Goal: Find specific page/section: Find specific page/section

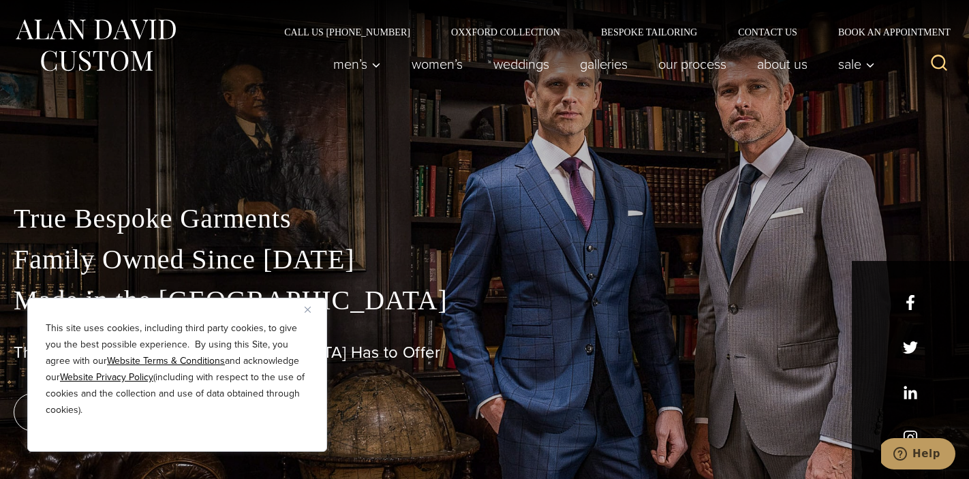
click at [310, 307] on img "Close" at bounding box center [308, 310] width 6 height 6
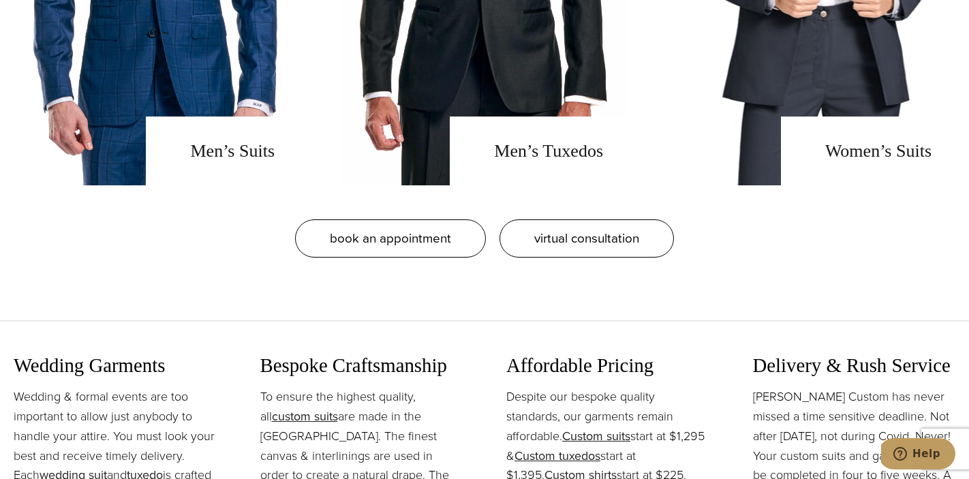
scroll to position [1242, 0]
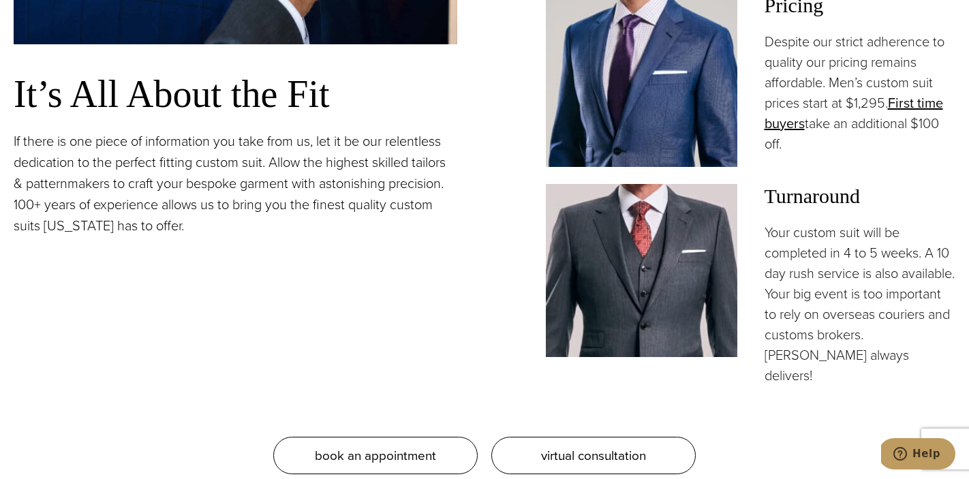
scroll to position [1146, 0]
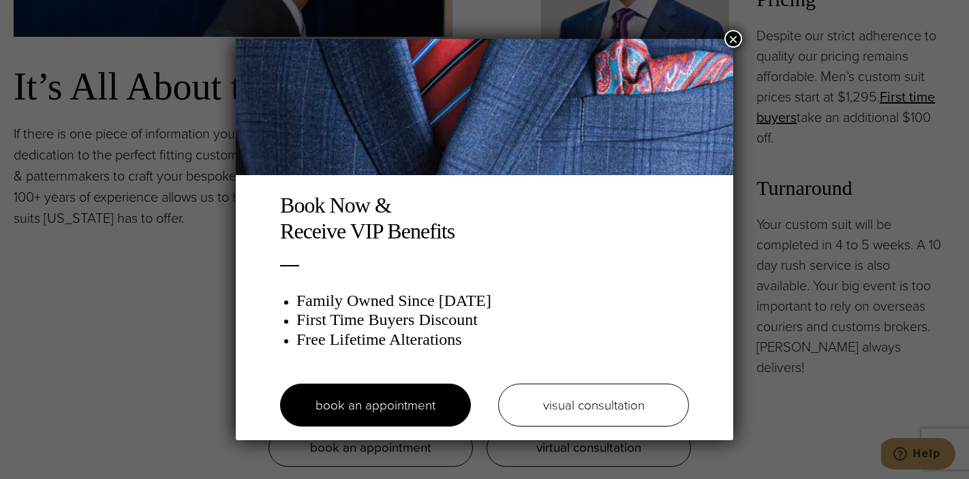
click at [727, 34] on button "×" at bounding box center [734, 39] width 18 height 18
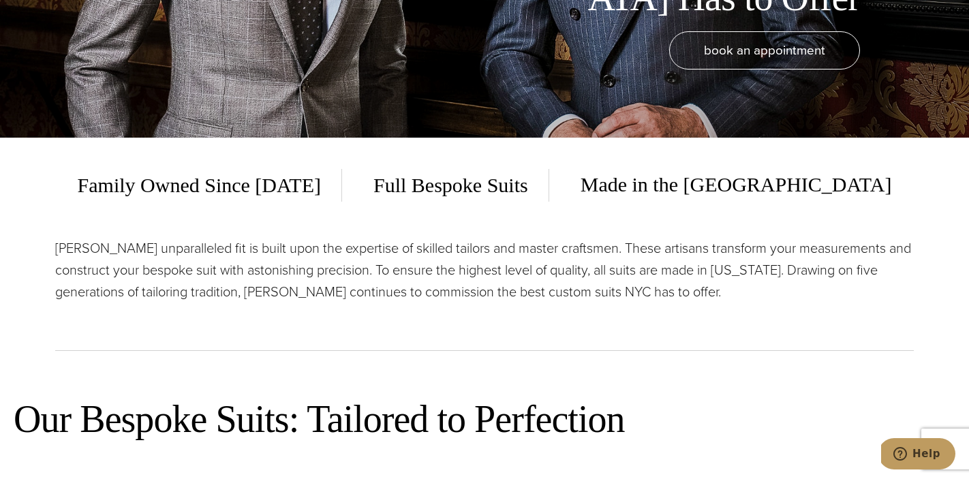
scroll to position [0, 0]
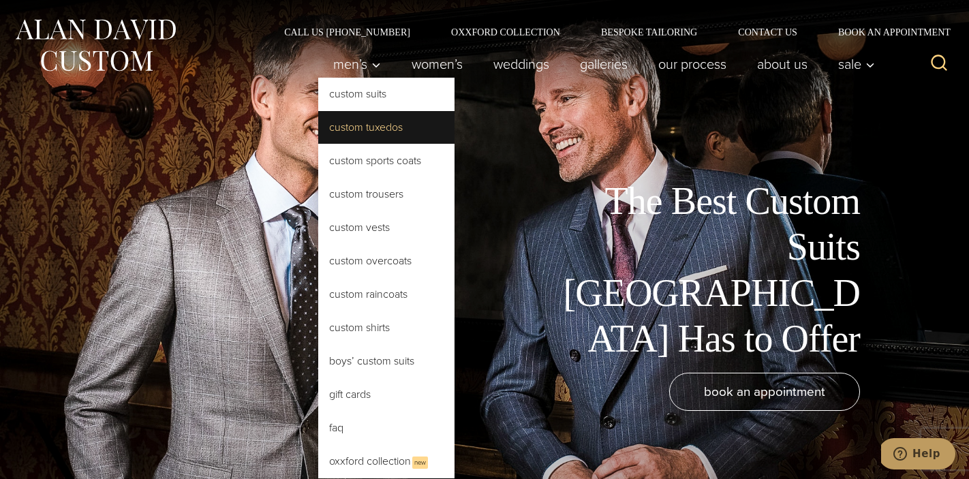
click at [356, 127] on link "Custom Tuxedos" at bounding box center [386, 127] width 136 height 33
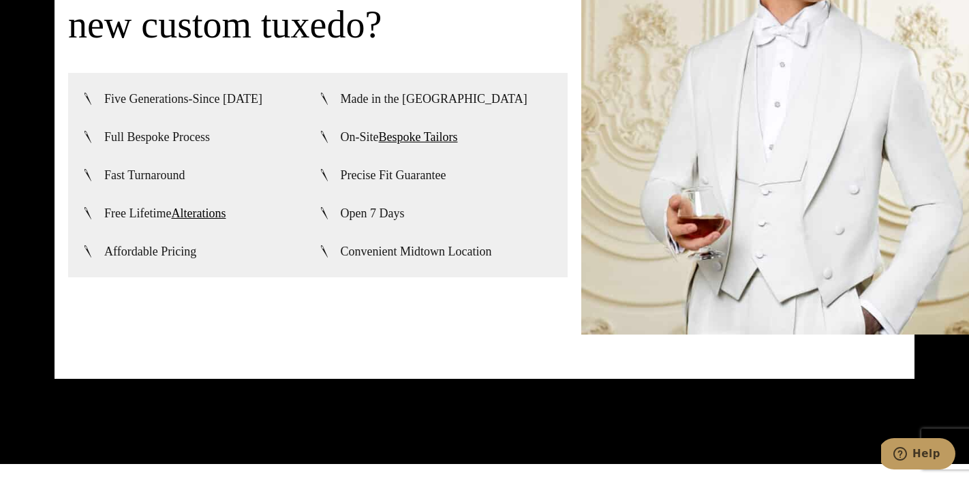
scroll to position [3354, 0]
